Goal: Register for event/course

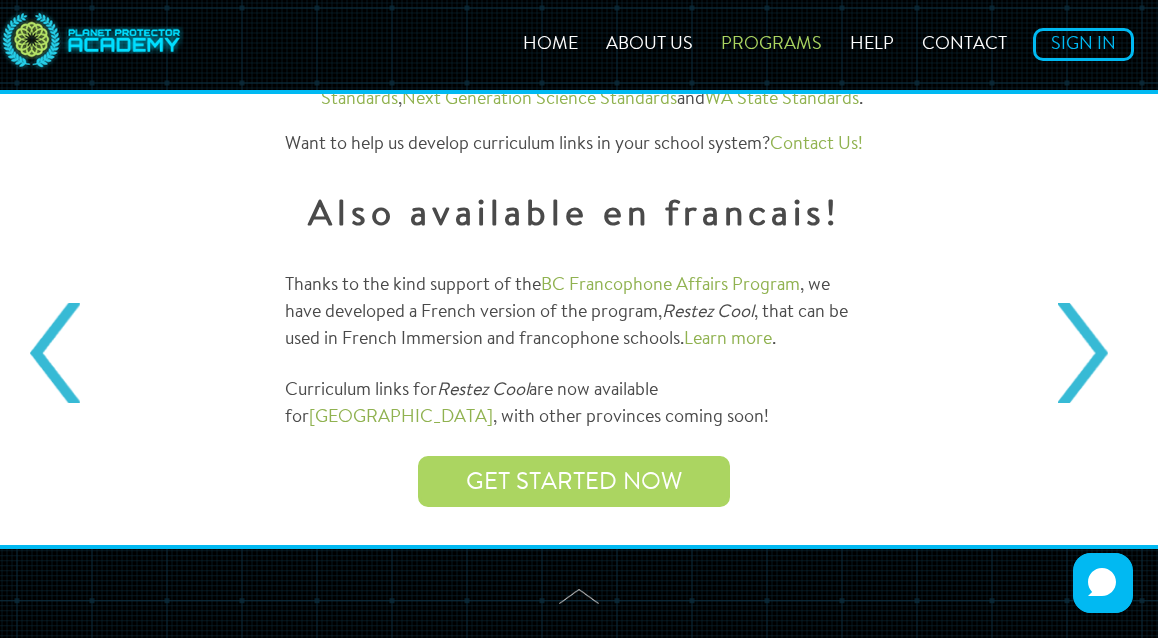
scroll to position [2536, 0]
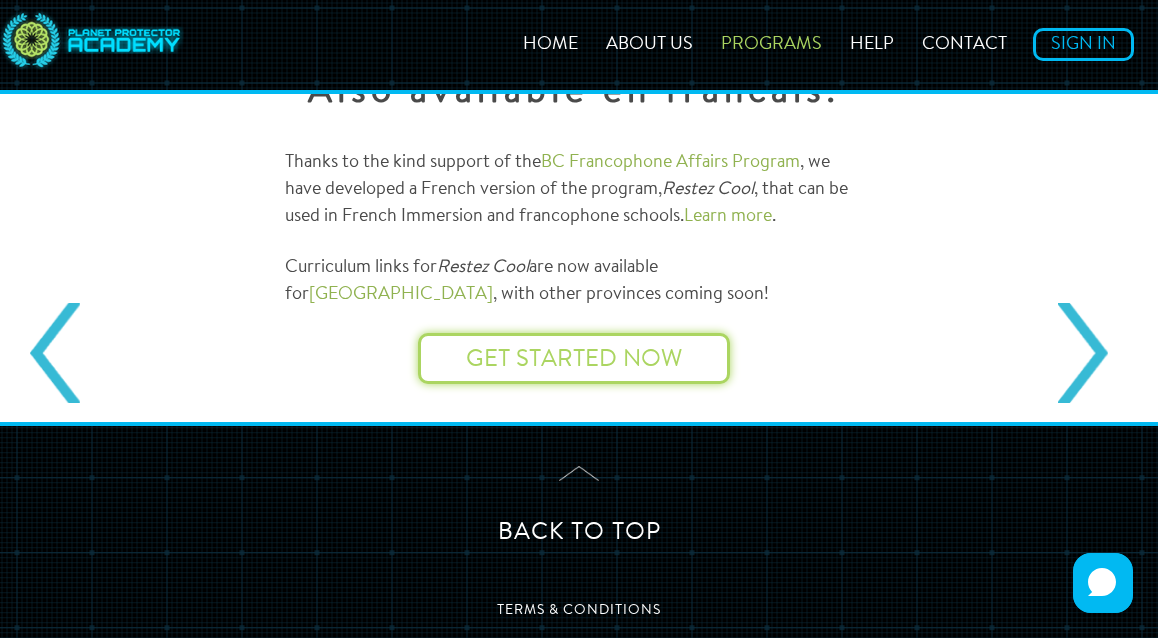
click at [610, 348] on link "Get started now" at bounding box center [574, 360] width 216 height 24
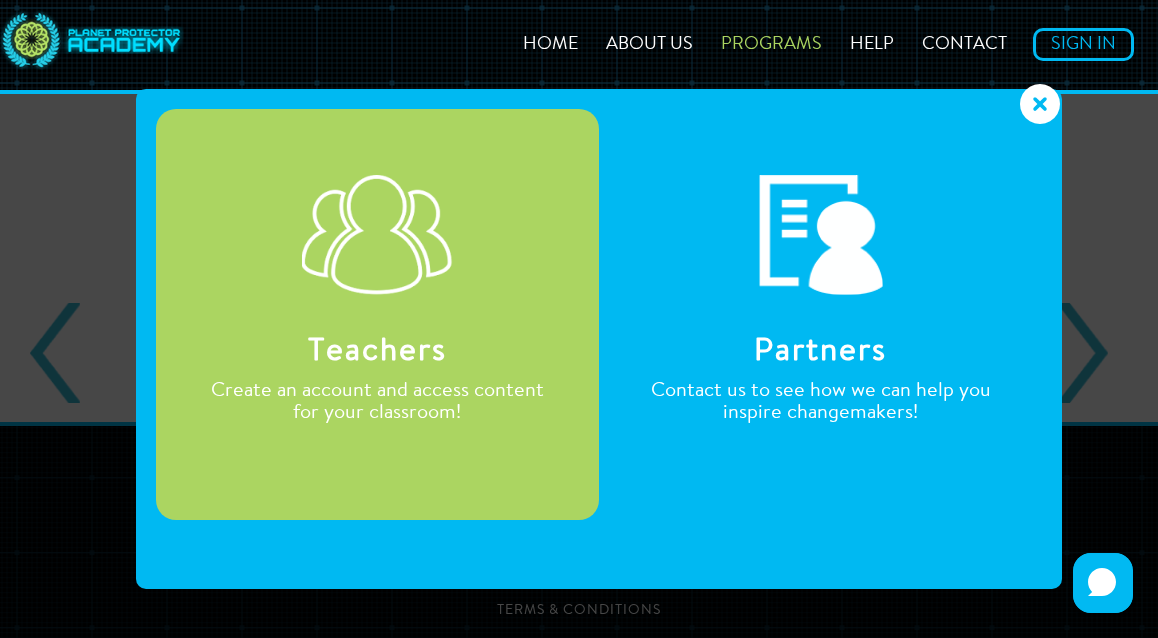
click at [417, 360] on link "Teachers" at bounding box center [377, 352] width 139 height 32
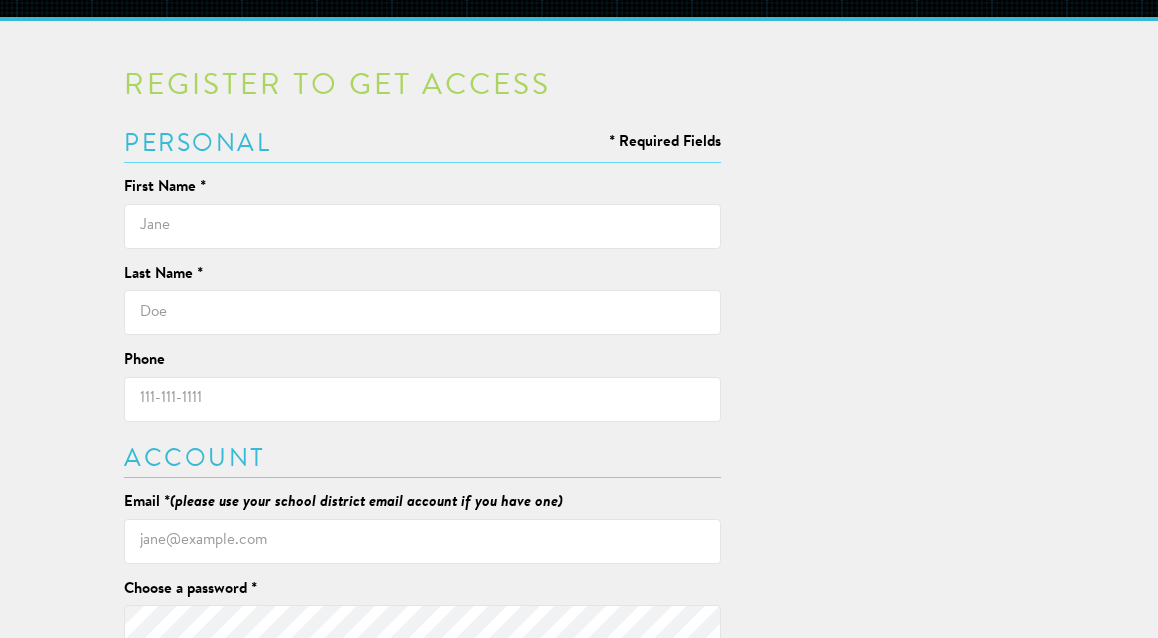
scroll to position [123, 0]
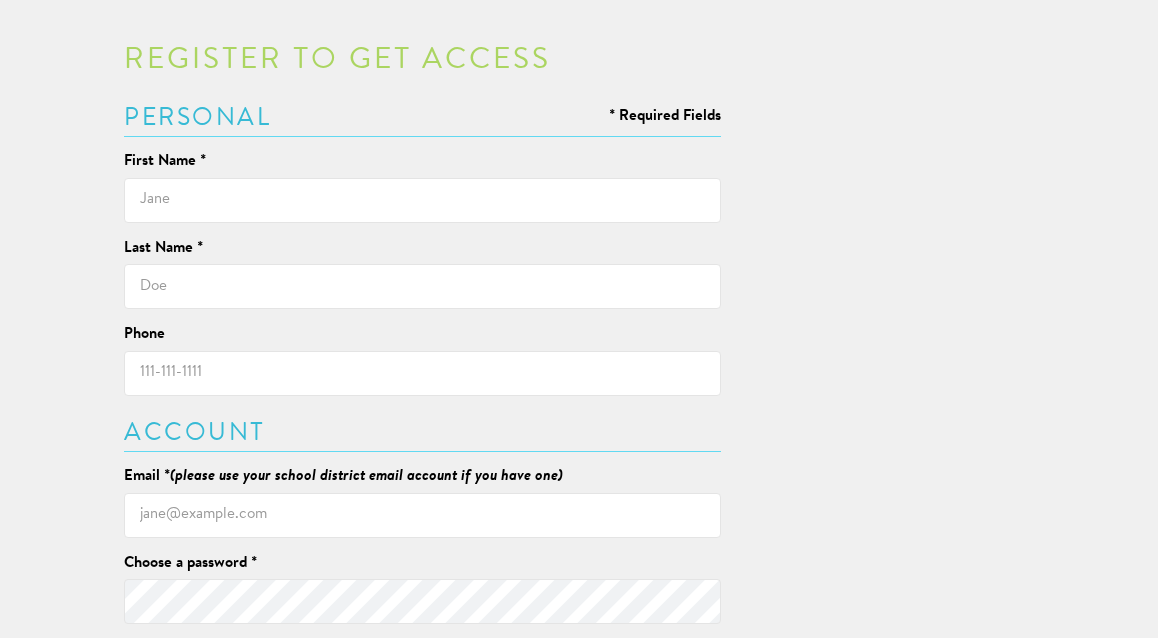
click at [437, 165] on div "First Name *" at bounding box center [422, 186] width 597 height 71
click at [452, 200] on input "text" at bounding box center [422, 200] width 597 height 45
type input "Tia"
click at [221, 282] on input "text" at bounding box center [422, 286] width 597 height 45
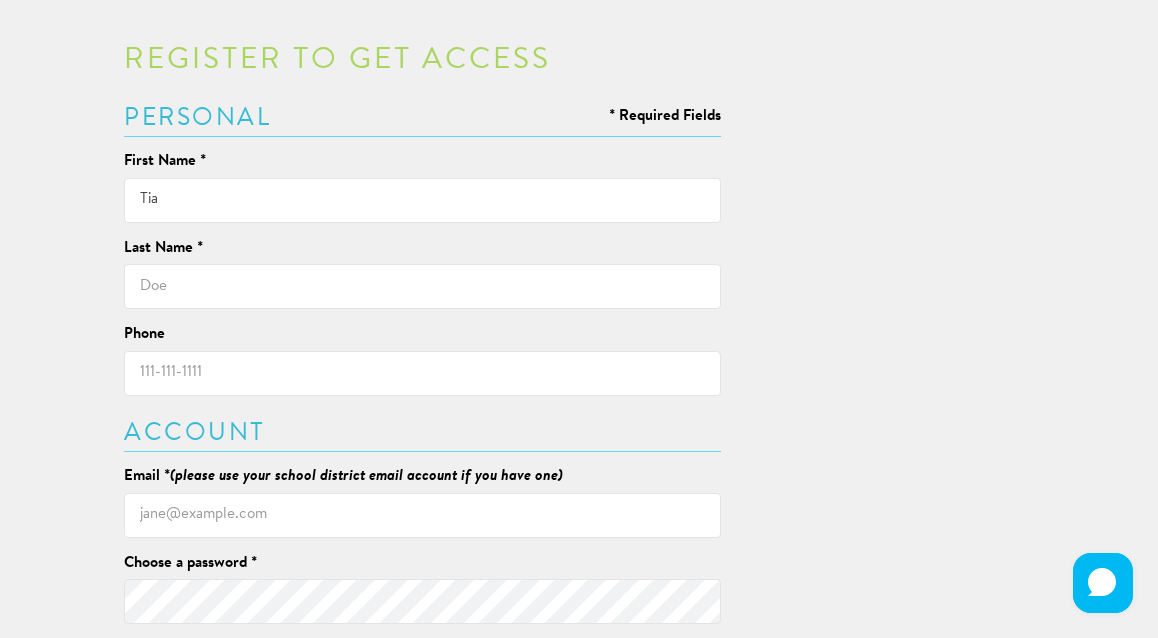
type input "Pavo"
click at [256, 372] on input "Phone" at bounding box center [422, 373] width 597 height 45
type input "6395360273"
click at [612, 409] on div "Register to get access * Required Fields Personal First Name * Tia Last Name * …" at bounding box center [422, 480] width 597 height 868
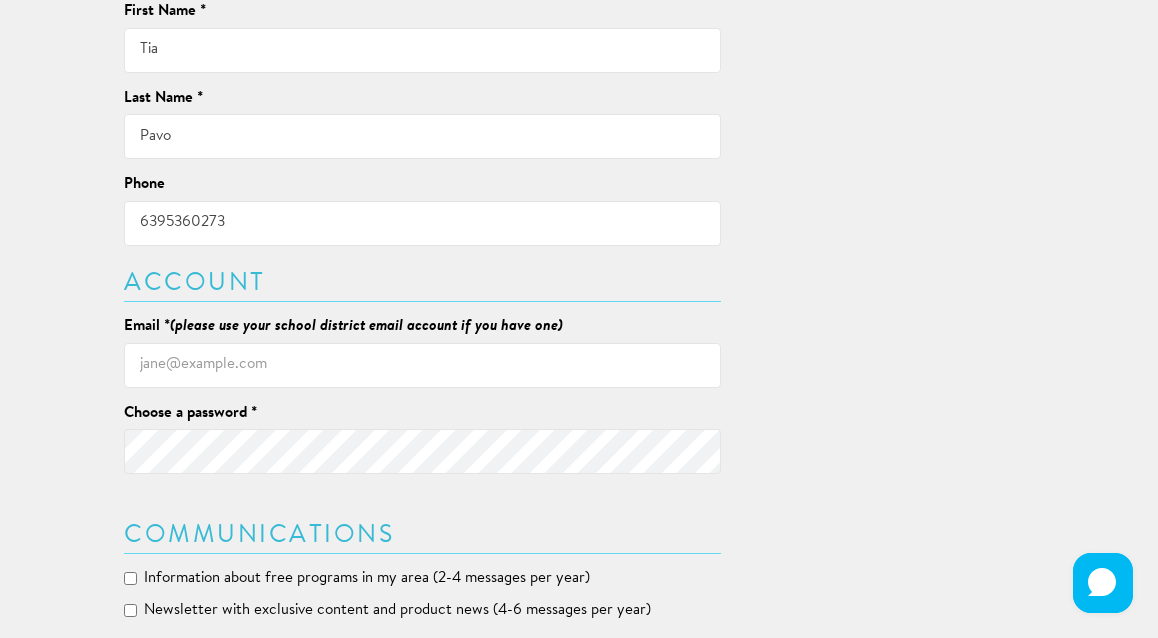
scroll to position [292, 0]
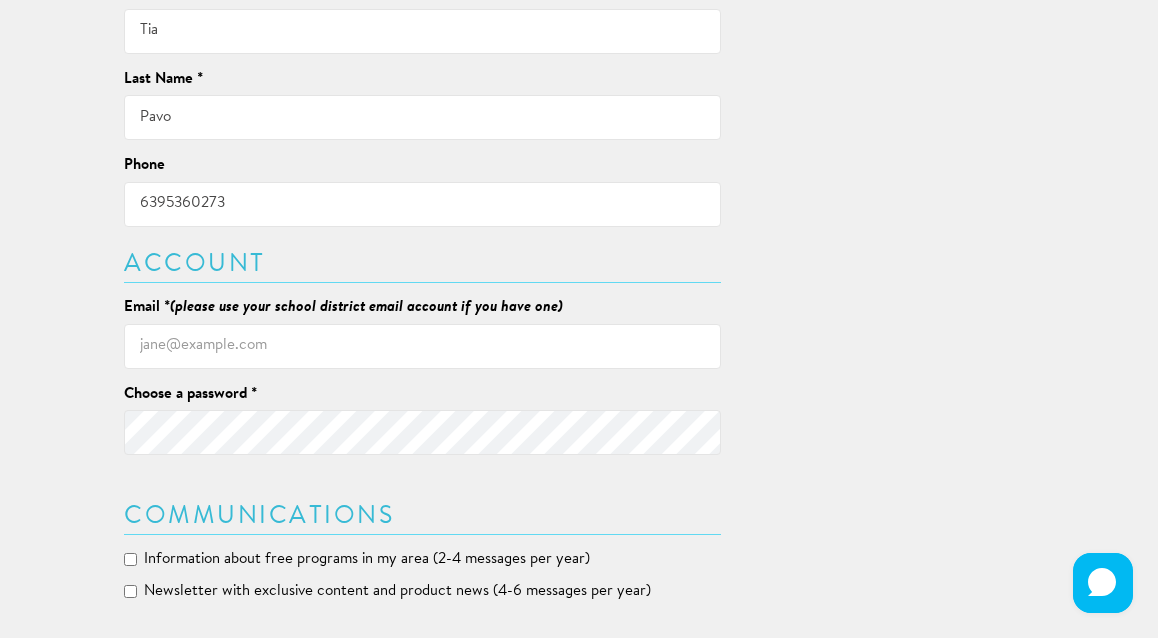
click at [434, 344] on input "Email * (please use your school district email account if you have one)" at bounding box center [422, 346] width 597 height 45
type input "tpavo@lcsd.ca"
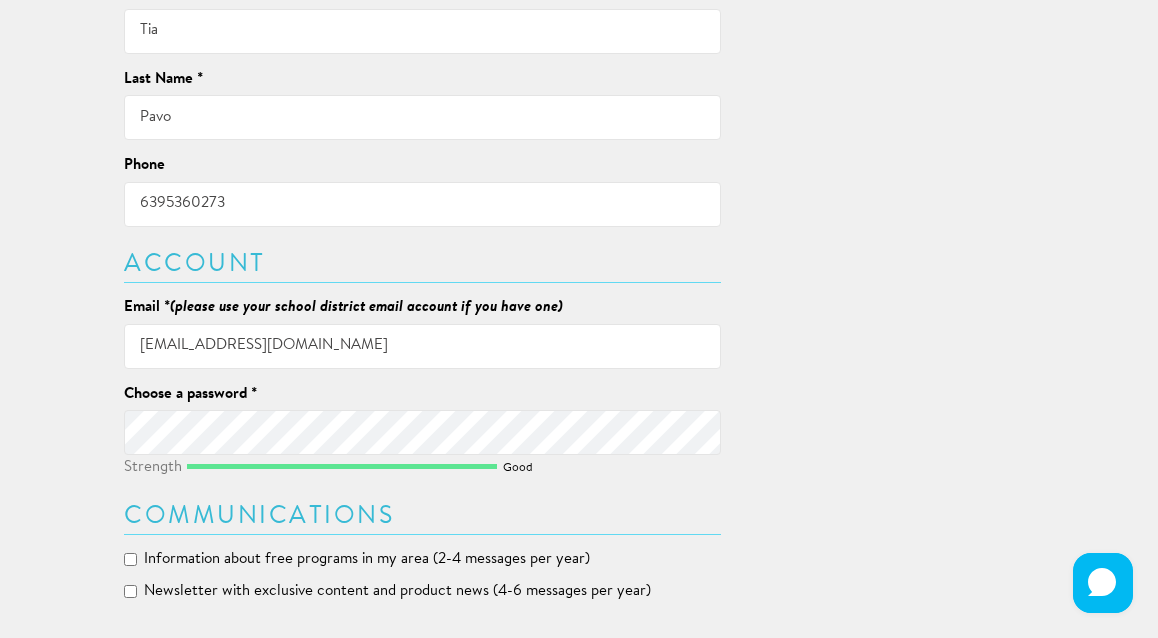
click at [813, 377] on div "Register to get access * Required Fields Personal First Name * Tia Last Name * …" at bounding box center [579, 296] width 970 height 898
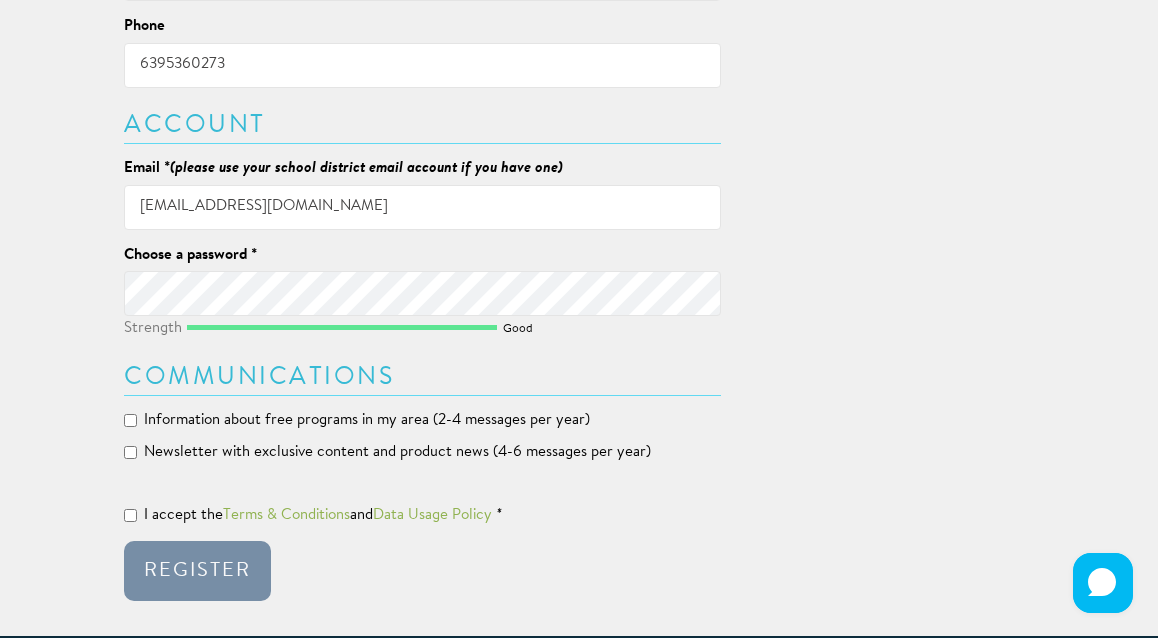
scroll to position [432, 0]
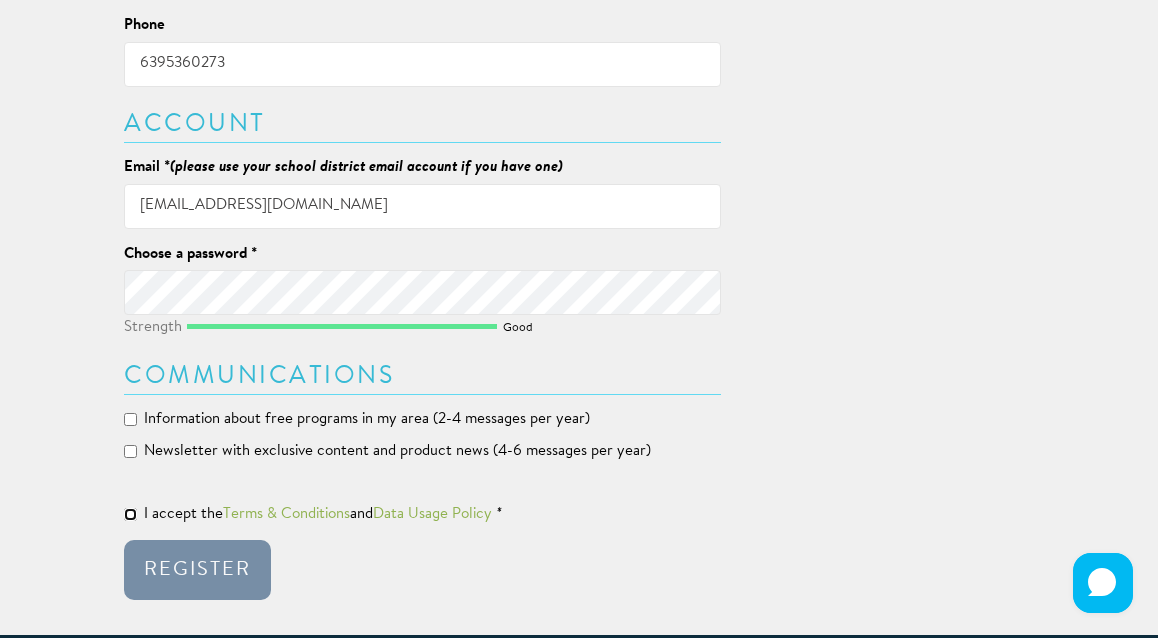
click at [127, 516] on input "I accept the Terms & Conditions and Data Usage Policy *" at bounding box center [130, 514] width 13 height 13
checkbox input "true"
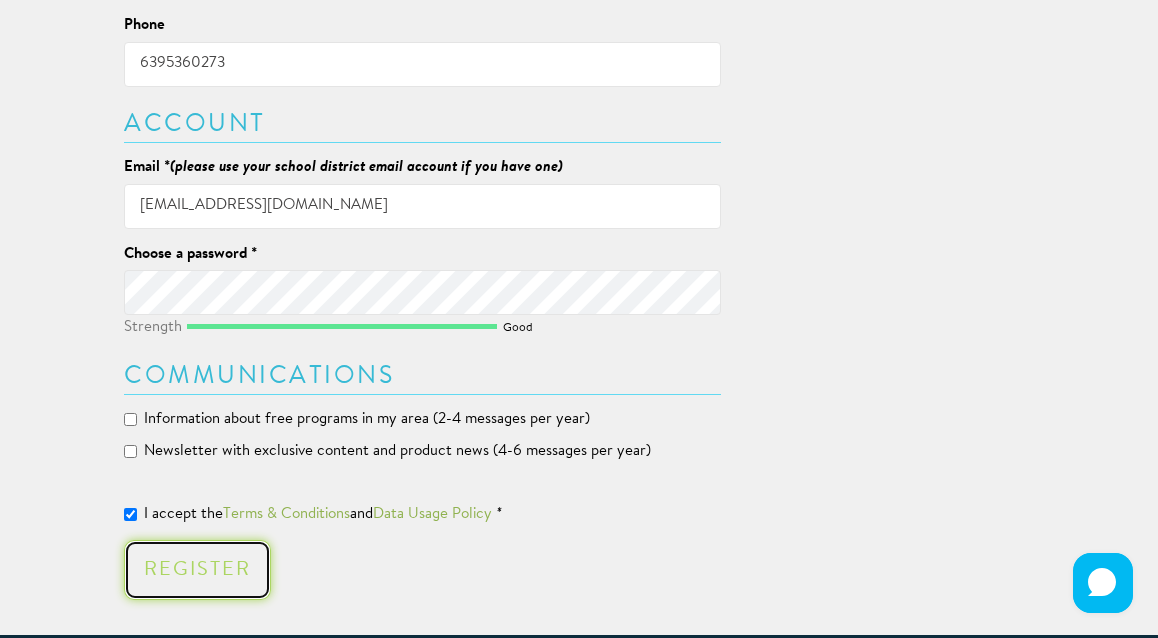
click at [178, 570] on div "Register" at bounding box center [197, 570] width 107 height 20
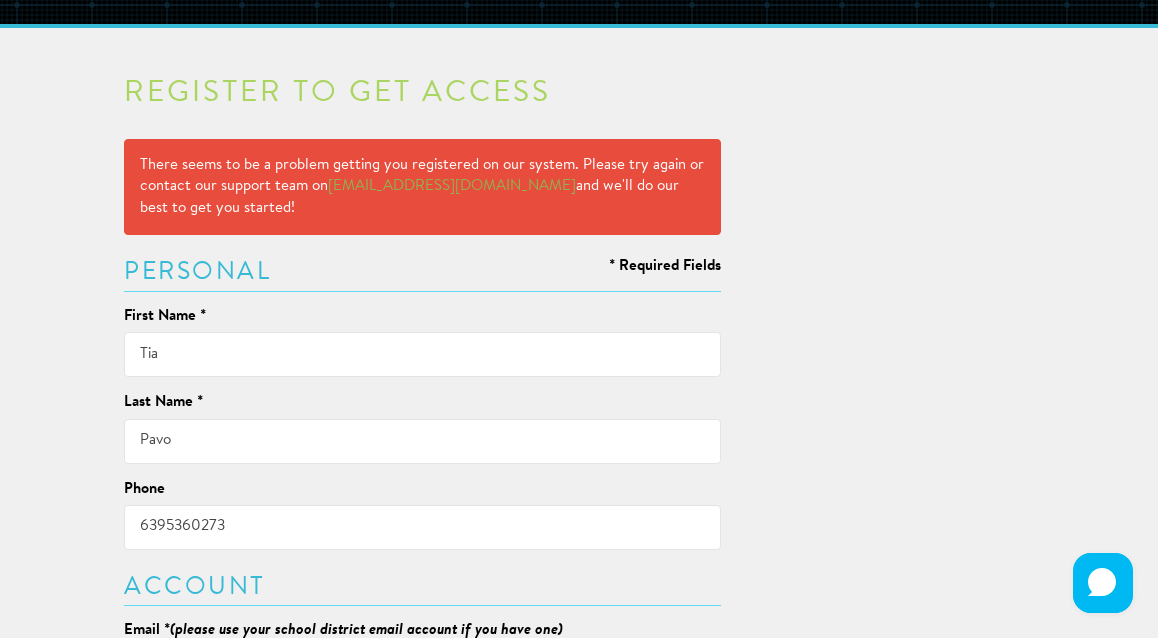
scroll to position [0, 0]
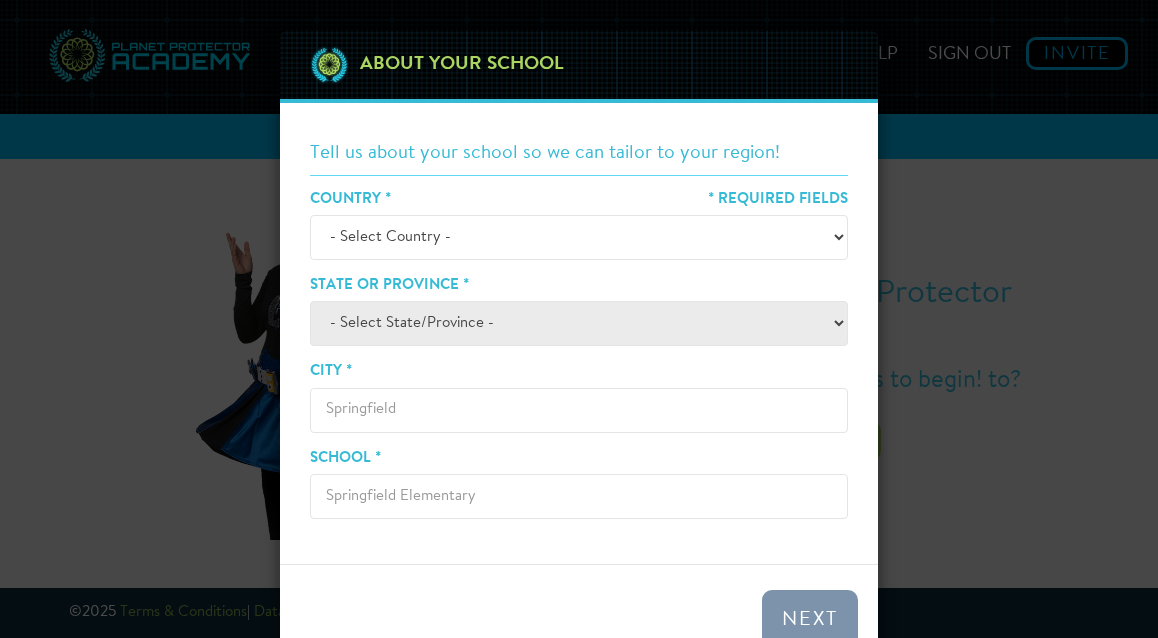
click at [452, 251] on select "- Select Country - [GEOGRAPHIC_DATA] [GEOGRAPHIC_DATA] ────────── [GEOGRAPHIC_D…" at bounding box center [579, 237] width 538 height 45
select select "[GEOGRAPHIC_DATA]"
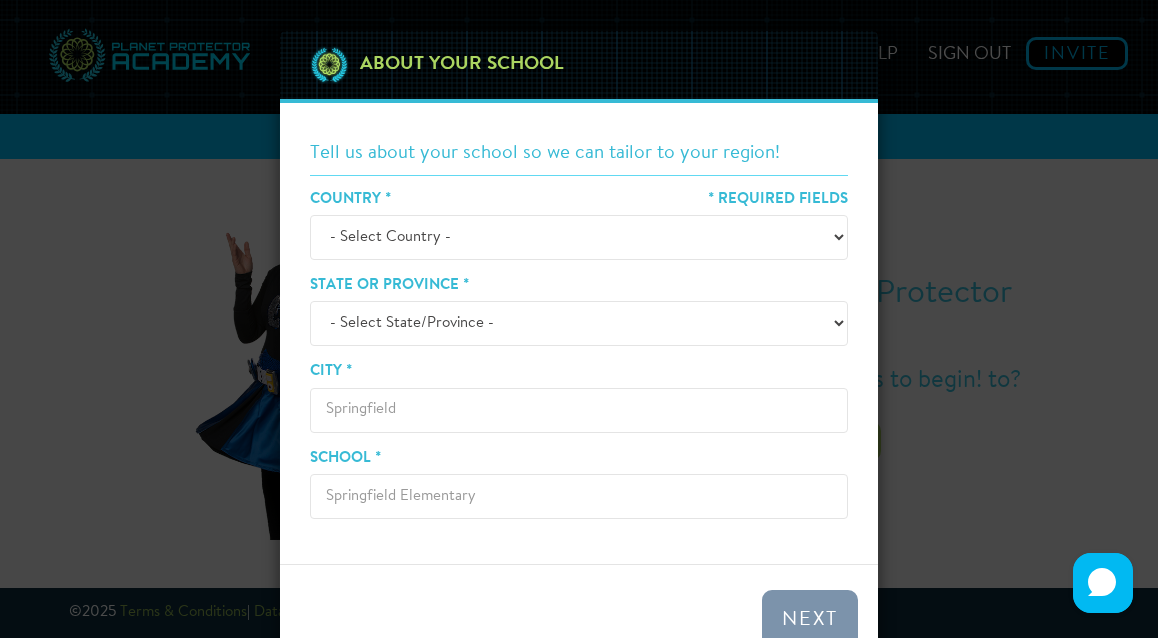
click at [485, 303] on select "- Select State/Province - [GEOGRAPHIC_DATA] [GEOGRAPHIC_DATA] [GEOGRAPHIC_DATA]…" at bounding box center [579, 323] width 538 height 45
select select "SK"
click at [409, 421] on input "City *" at bounding box center [579, 410] width 538 height 45
type input "Lloydminster"
click at [431, 482] on input "School *" at bounding box center [579, 496] width 538 height 45
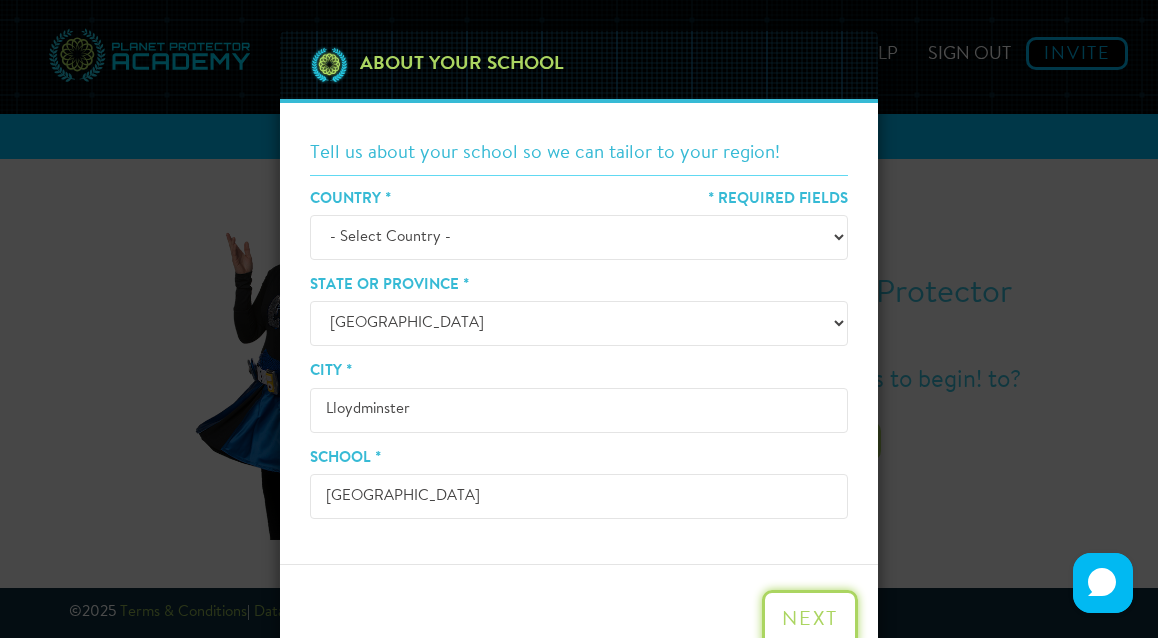
type input "[GEOGRAPHIC_DATA]"
click at [819, 608] on button "Next" at bounding box center [810, 620] width 96 height 60
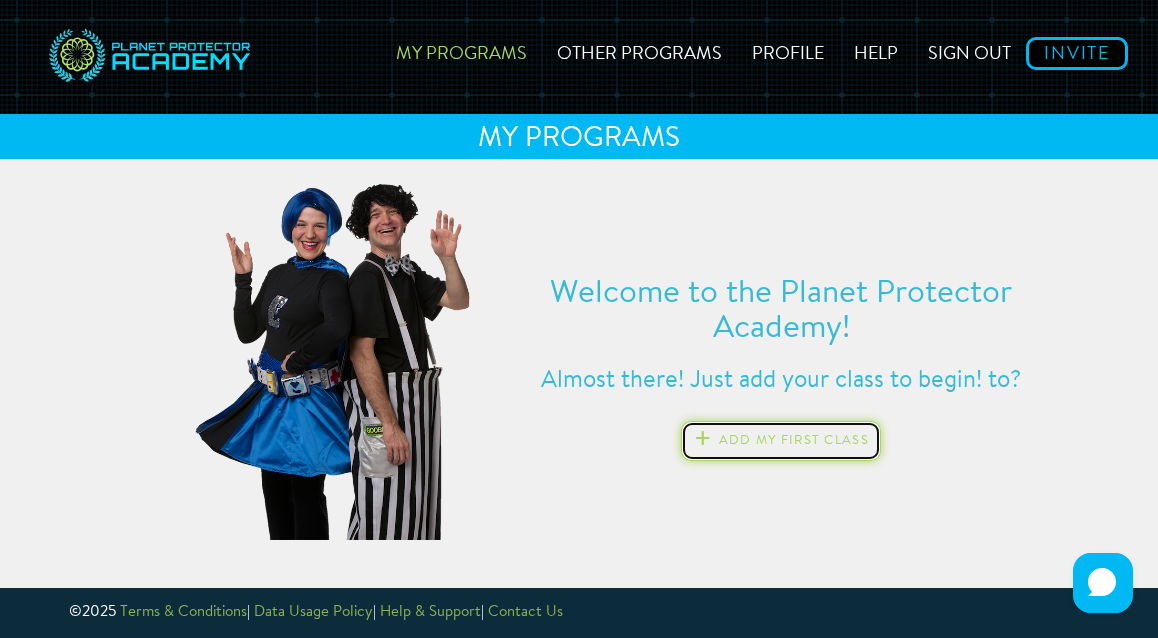
click at [813, 429] on button "Add my first class" at bounding box center [781, 441] width 200 height 40
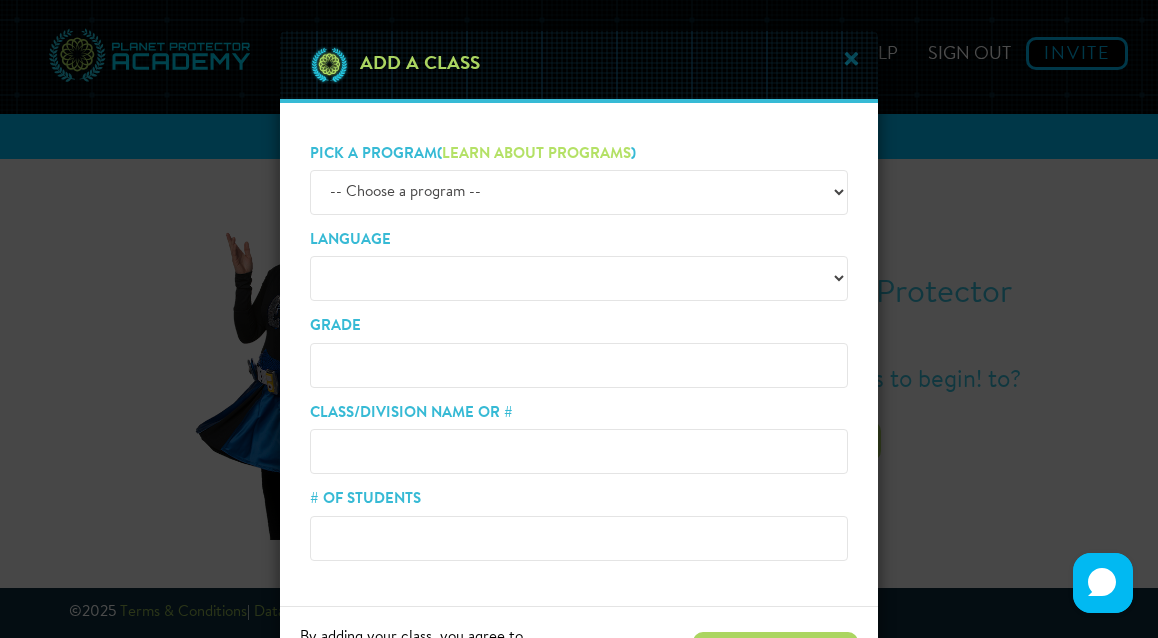
click at [506, 185] on select "-- Choose a program -- ZERO HEROES KEEP COOL H2WHOA! EP SQUAD (Gr. K-2) EP SQUAD" at bounding box center [579, 192] width 538 height 45
select select "zeroHeroes"
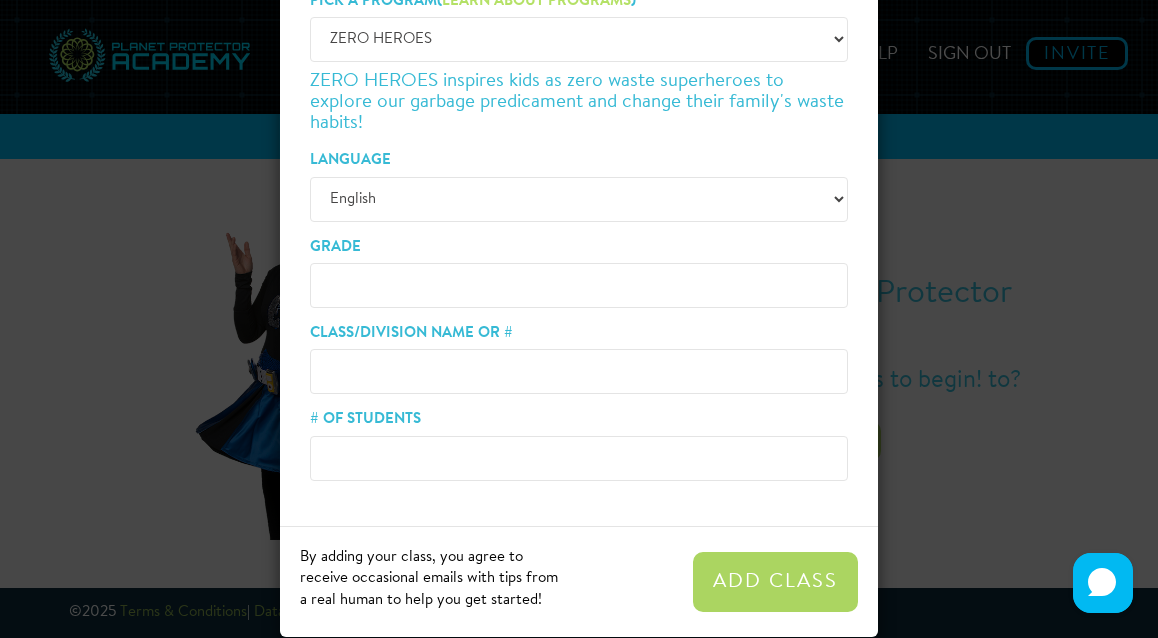
scroll to position [183, 0]
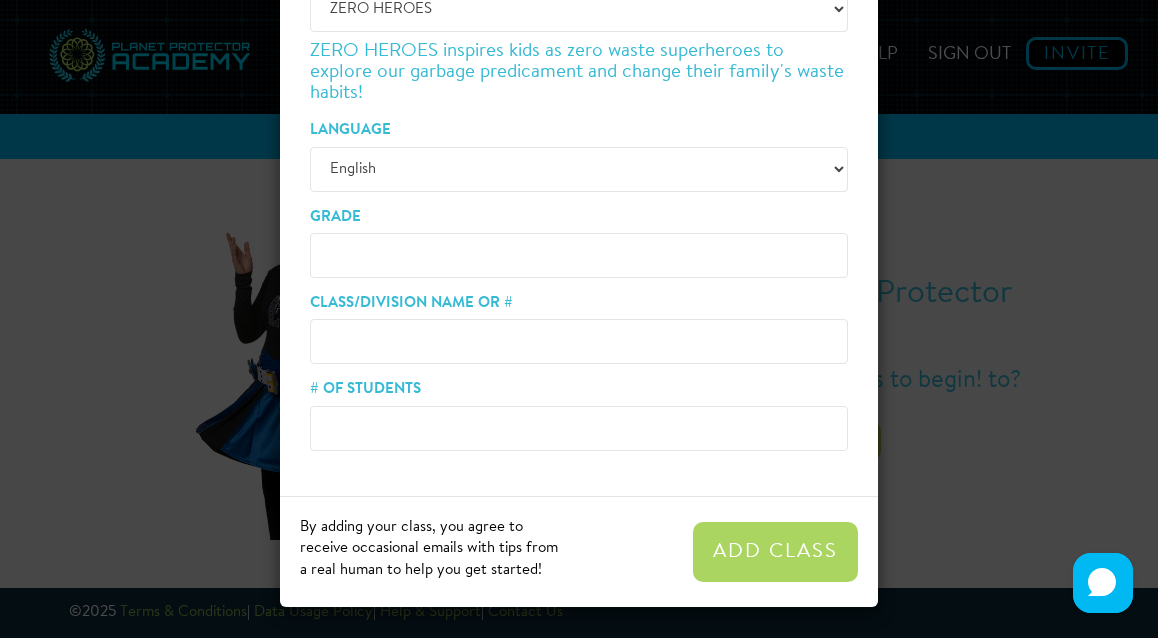
click at [391, 261] on input "Grade" at bounding box center [579, 255] width 538 height 45
type input "3"
click at [410, 341] on input "Class/Division Name or #" at bounding box center [579, 341] width 538 height 45
type input "3A"
click at [420, 428] on input "# of Students" at bounding box center [579, 428] width 538 height 45
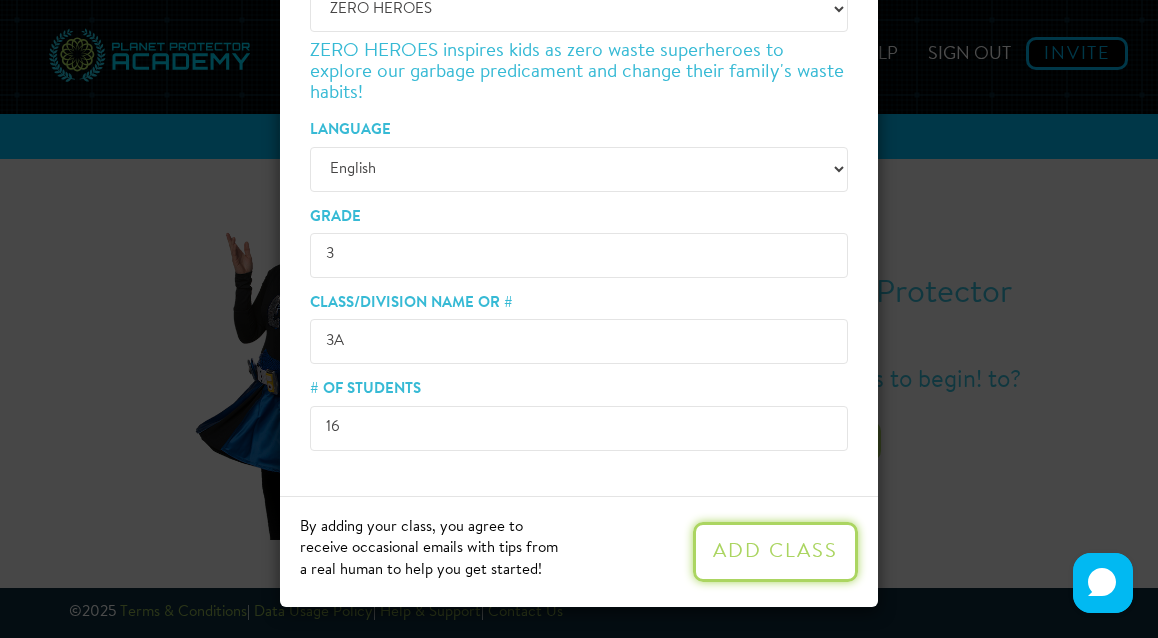
type input "16"
click at [746, 544] on button "Add Class" at bounding box center [775, 552] width 165 height 60
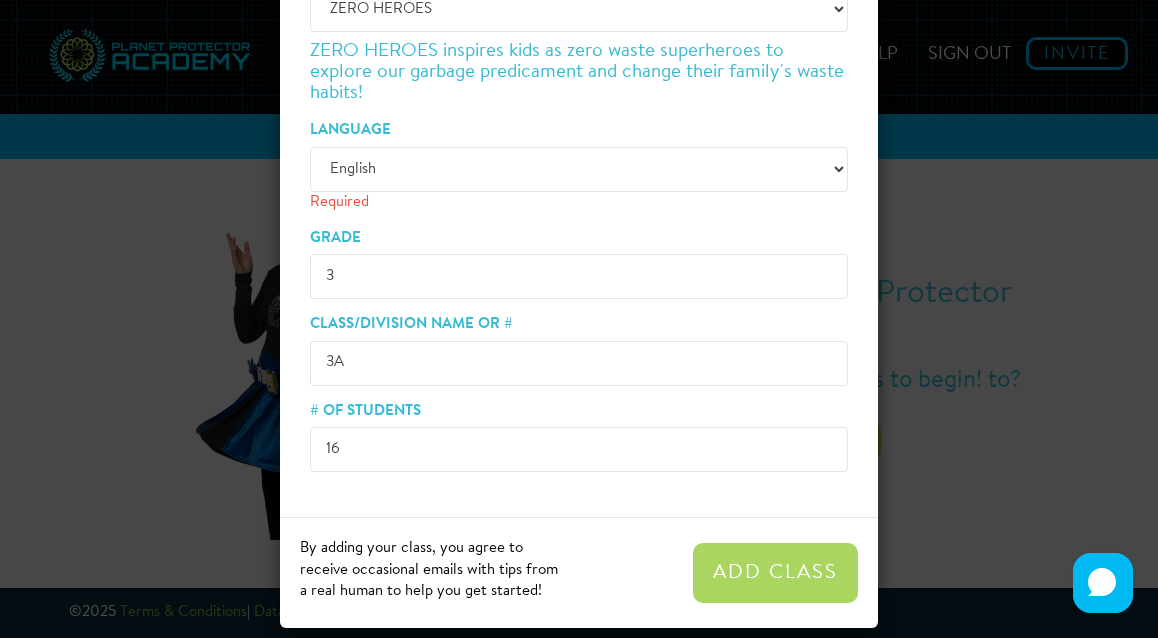
click at [401, 172] on select "English" at bounding box center [579, 169] width 538 height 45
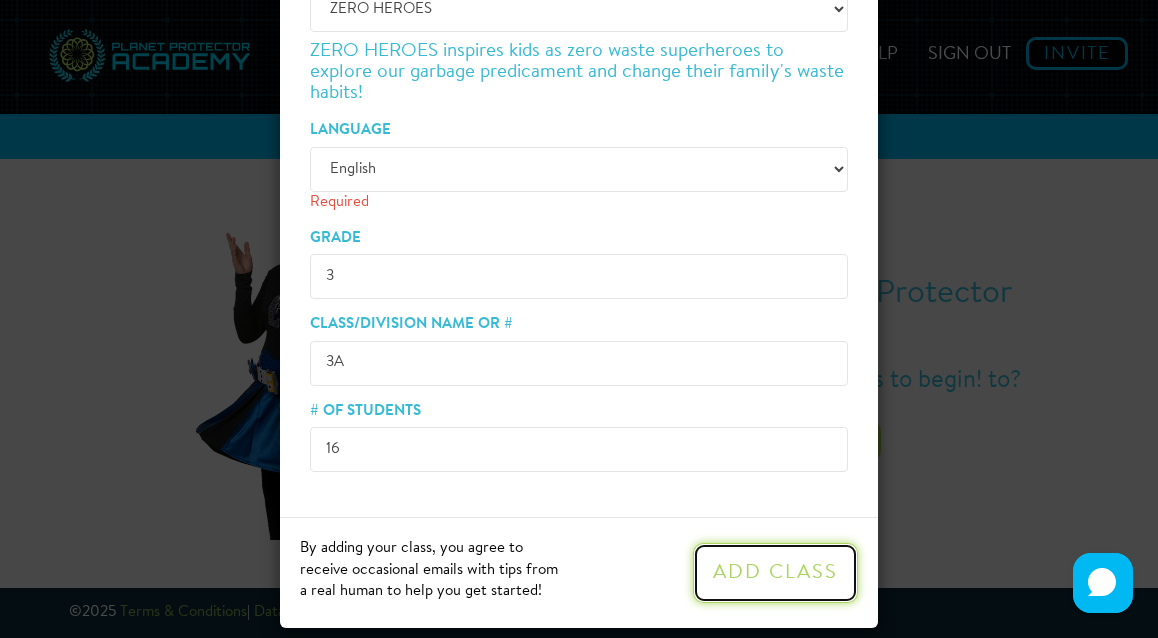
select select "en"
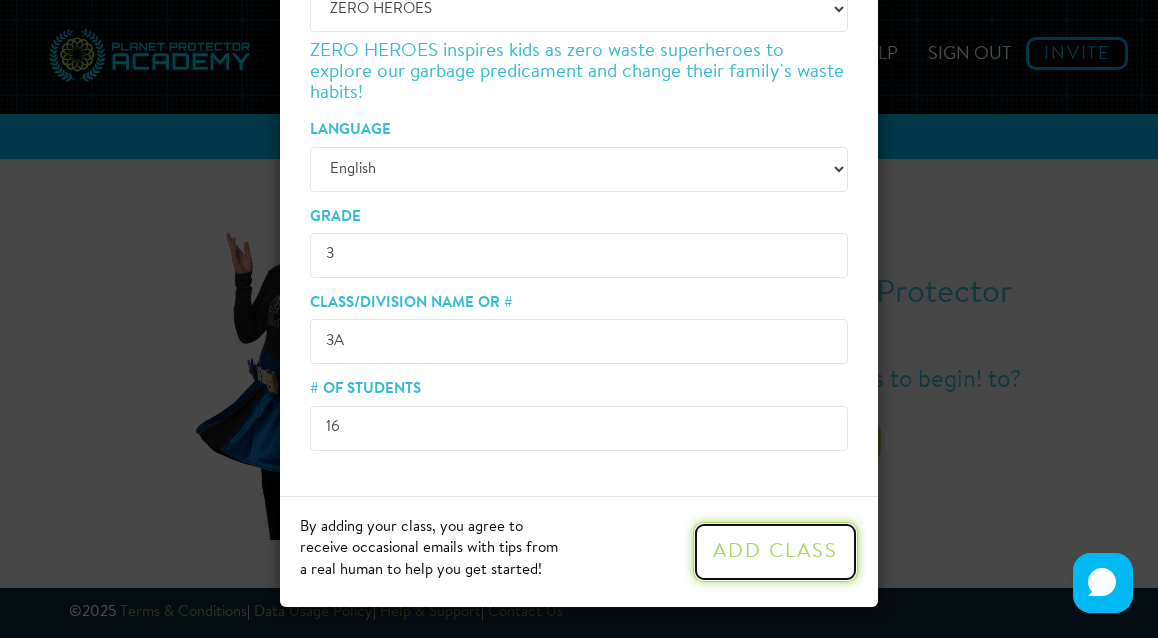
click at [791, 577] on button "Add Class" at bounding box center [775, 552] width 165 height 60
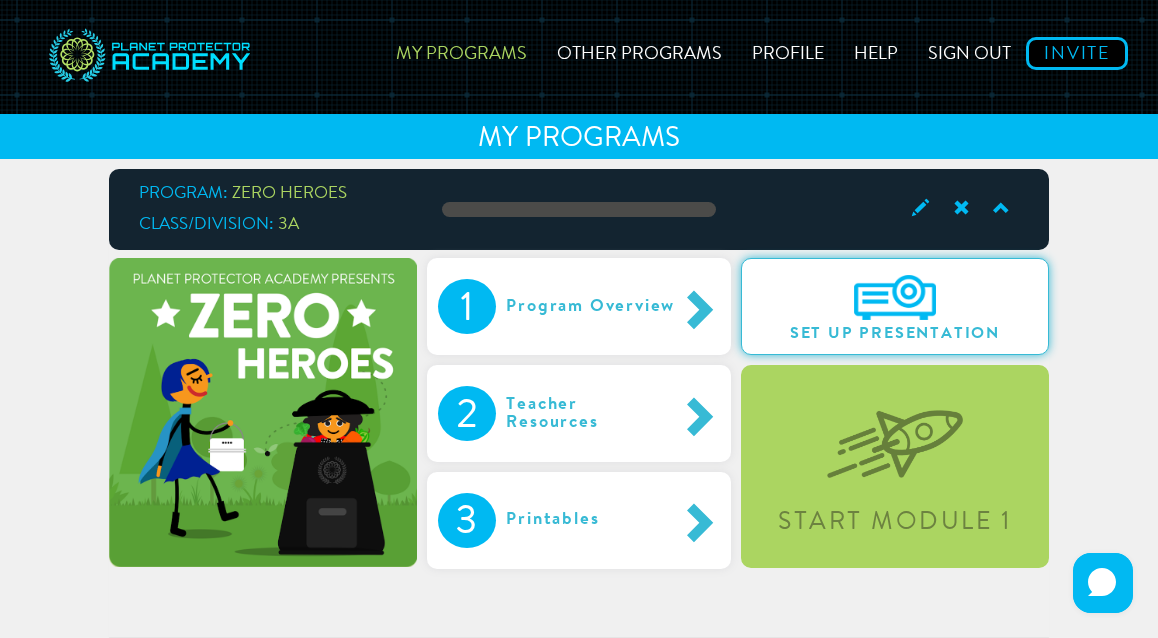
scroll to position [78, 0]
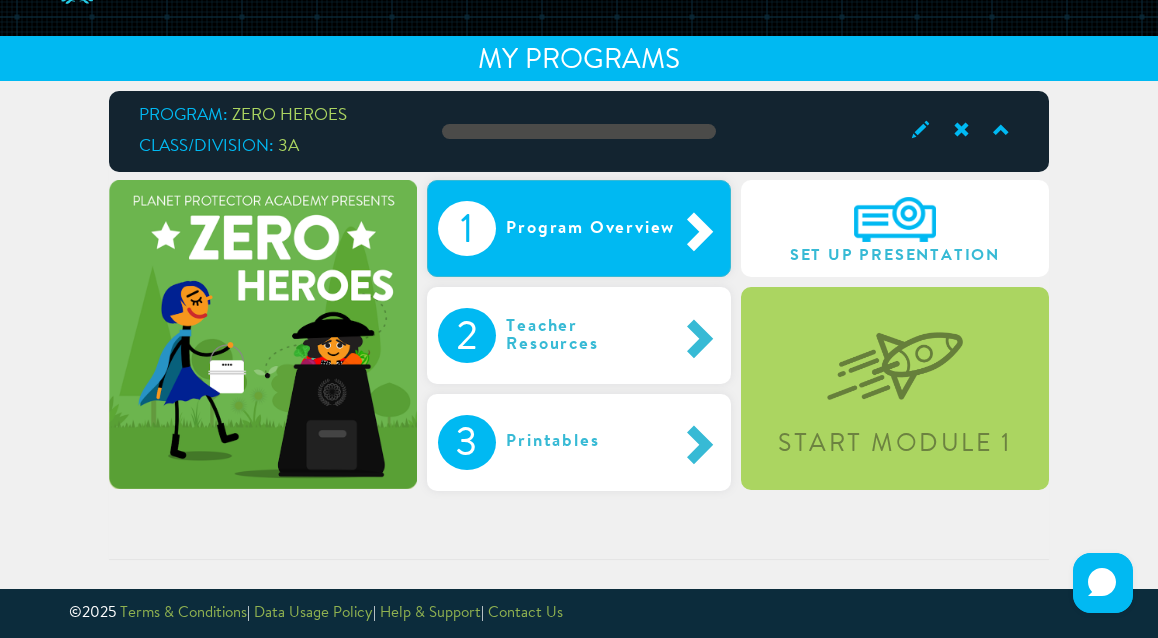
click at [614, 234] on div "Program Overview" at bounding box center [585, 228] width 179 height 55
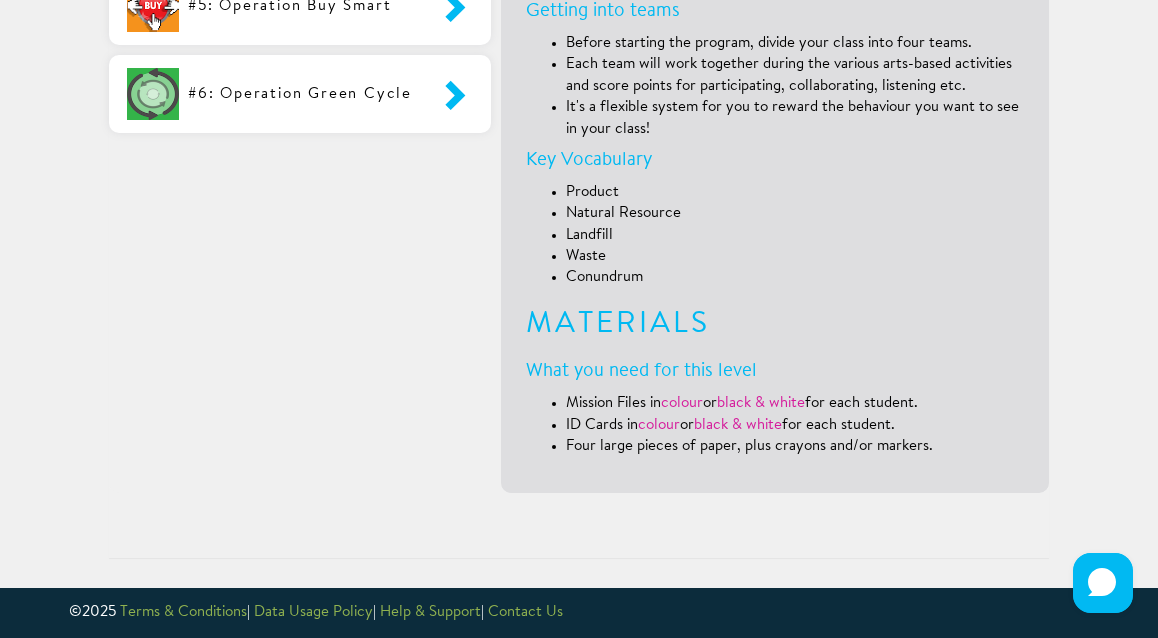
scroll to position [0, 0]
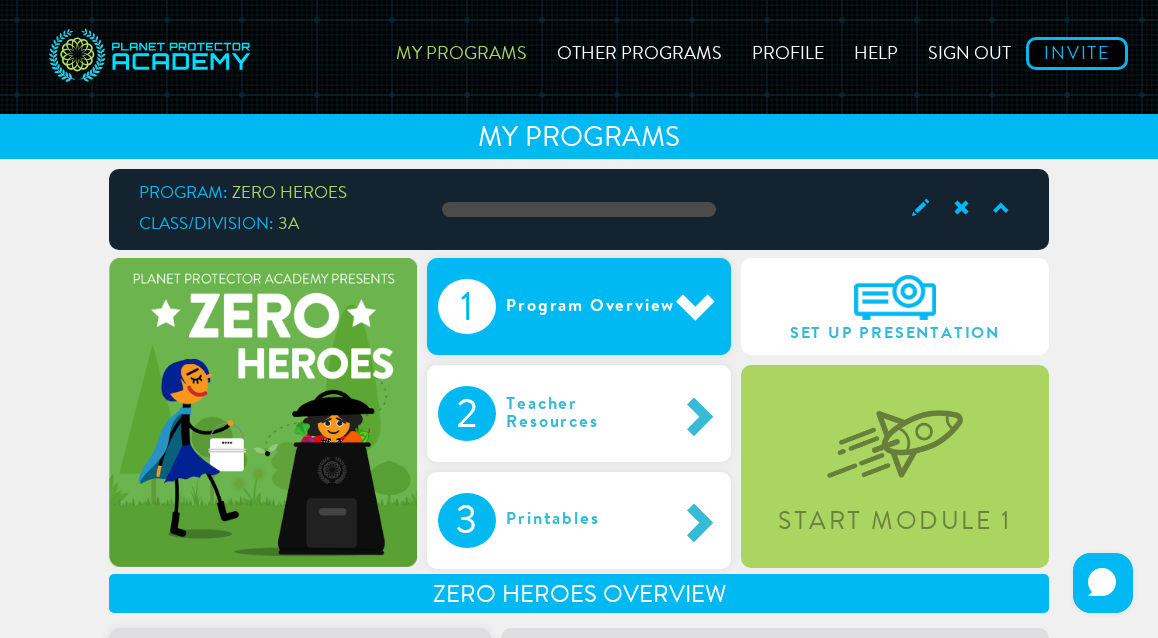
click at [683, 300] on span at bounding box center [698, 308] width 44 height 42
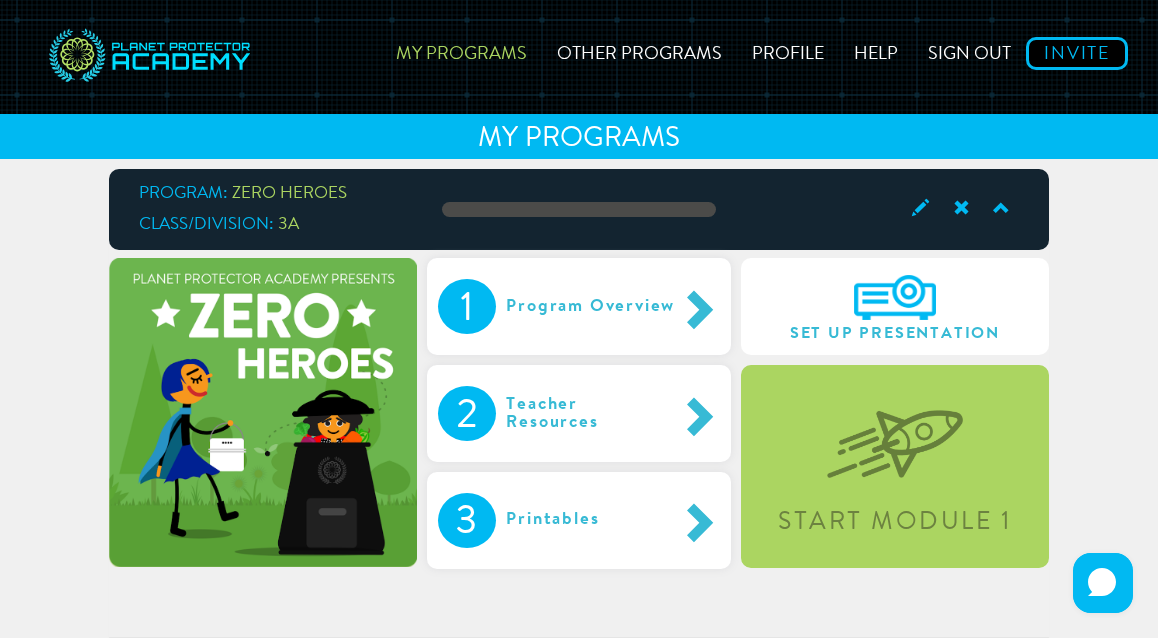
click at [1064, 265] on div "My Programs Other Programs Profile Help Sign out Invite MY PROGRAMS Program: ZE…" at bounding box center [579, 318] width 1158 height 637
click at [459, 57] on link "My Programs" at bounding box center [461, 50] width 161 height 71
click at [290, 187] on span "ZERO HEROES" at bounding box center [289, 193] width 115 height 17
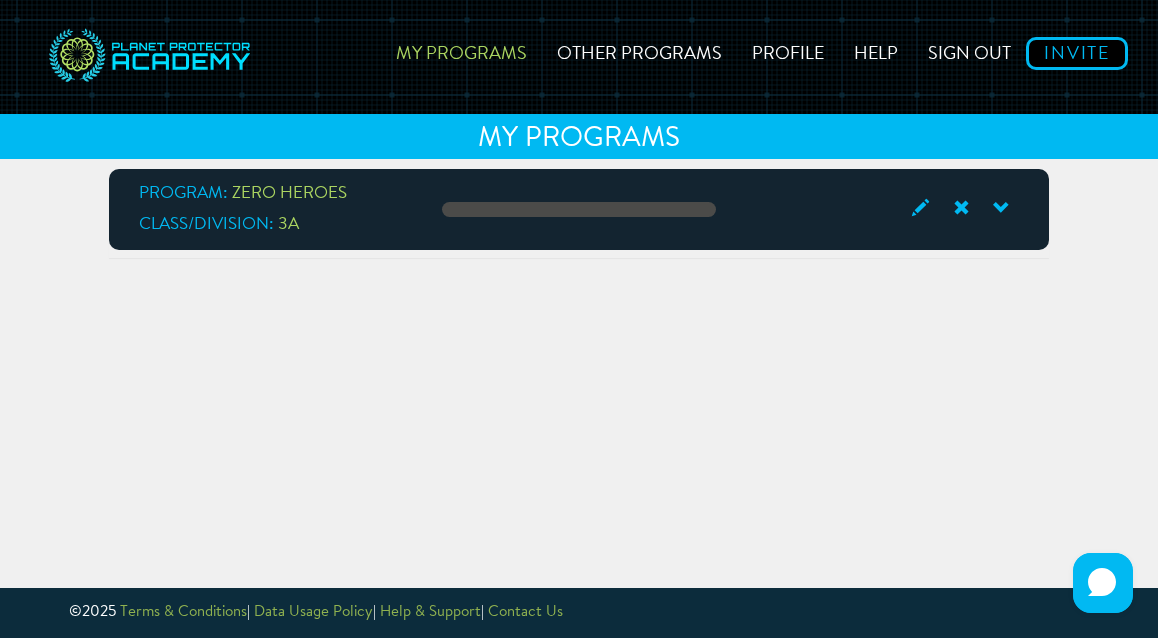
click at [290, 187] on span "ZERO HEROES" at bounding box center [289, 193] width 115 height 17
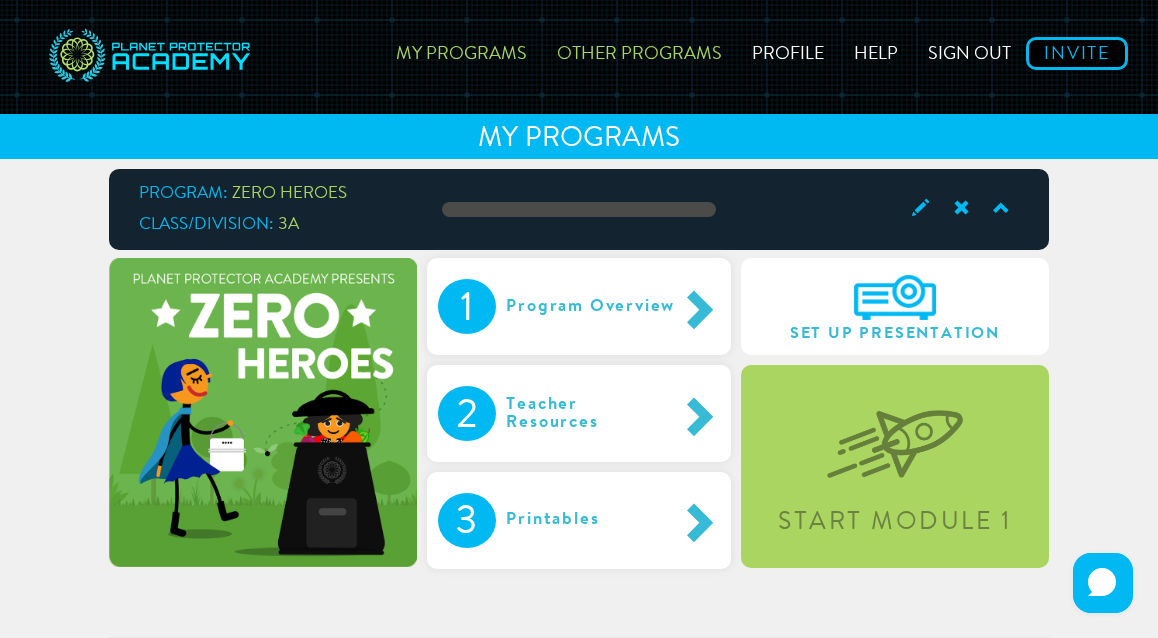
click at [605, 66] on link "Other Programs" at bounding box center [639, 50] width 195 height 71
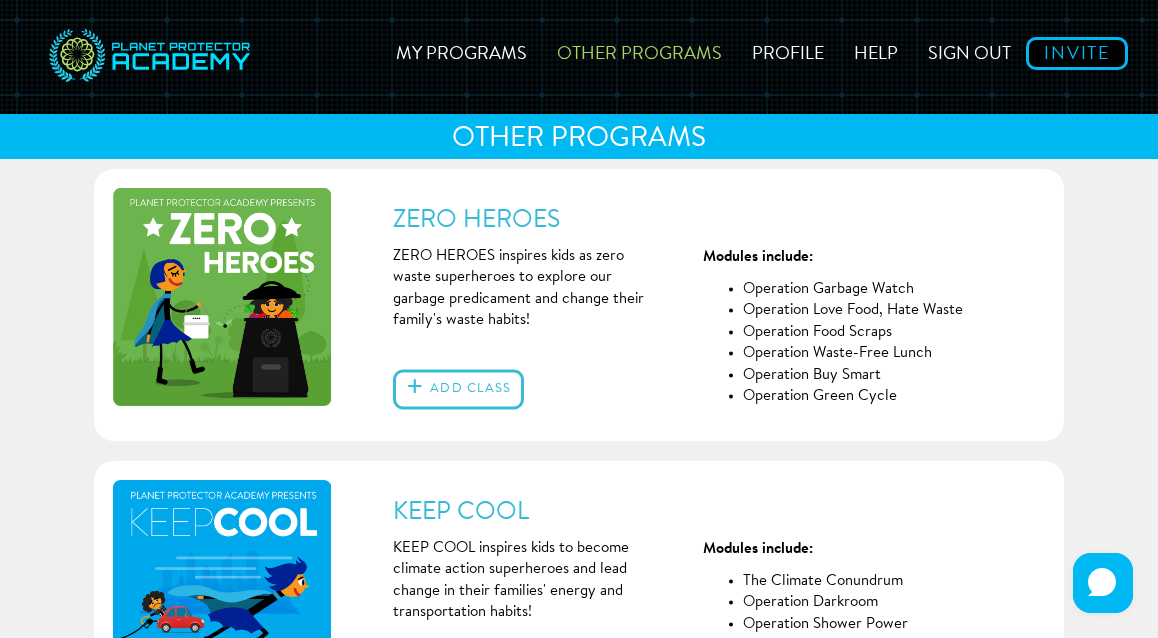
click at [325, 263] on img at bounding box center [222, 297] width 218 height 218
click at [476, 57] on link "My Programs" at bounding box center [461, 50] width 161 height 71
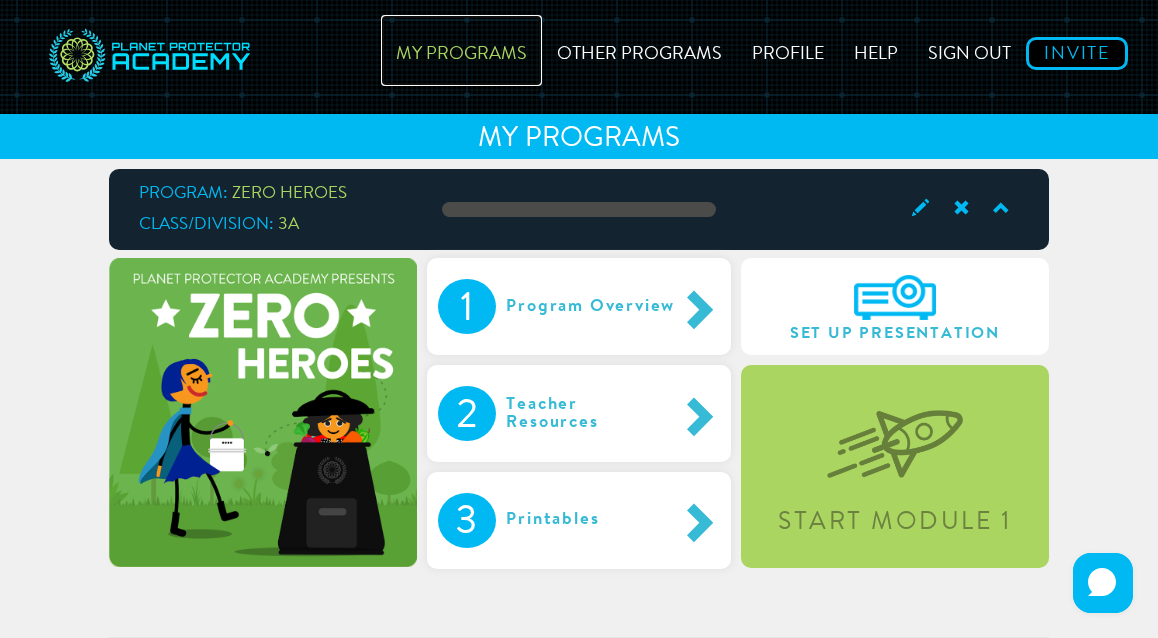
scroll to position [78, 0]
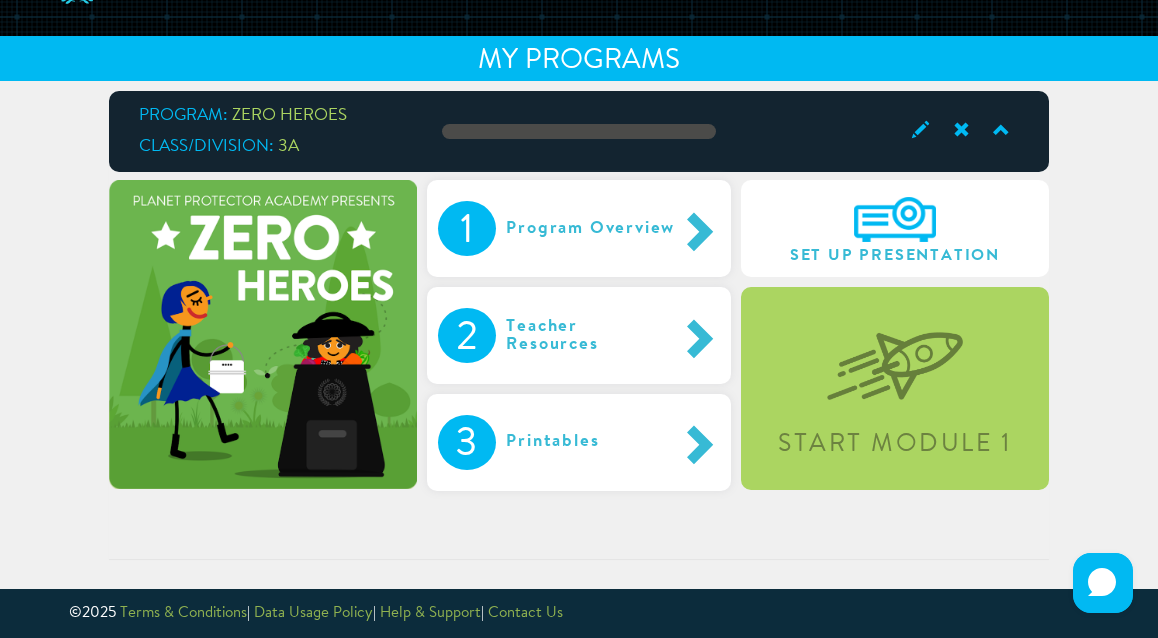
click at [925, 141] on span at bounding box center [917, 130] width 41 height 27
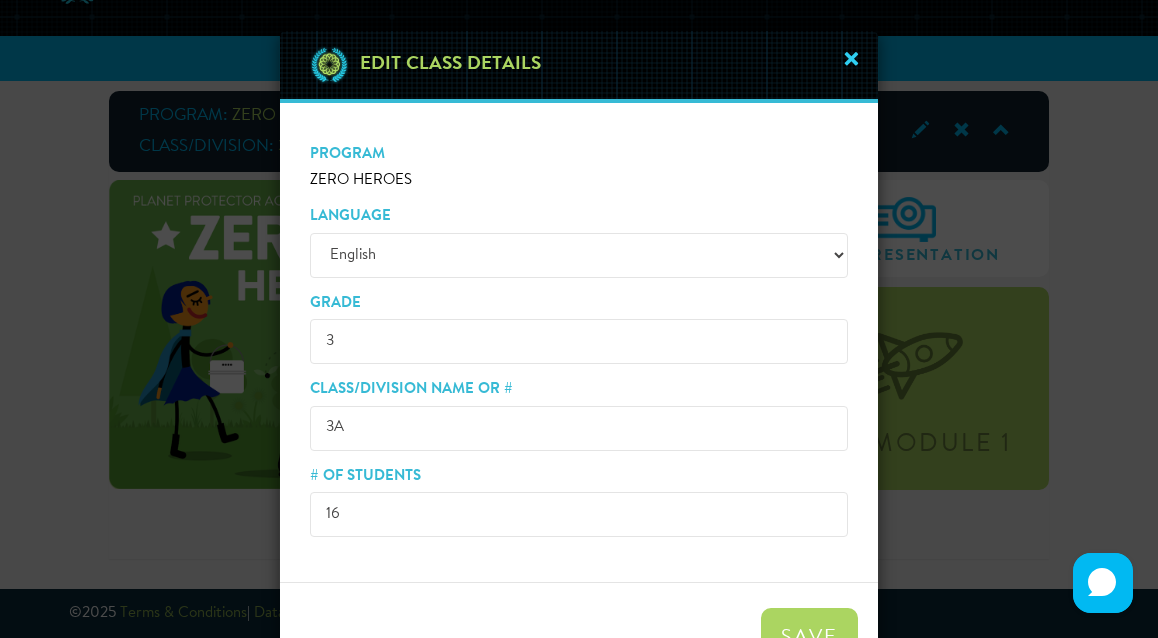
click at [841, 61] on span "×" at bounding box center [851, 63] width 23 height 38
